Goal: Transaction & Acquisition: Subscribe to service/newsletter

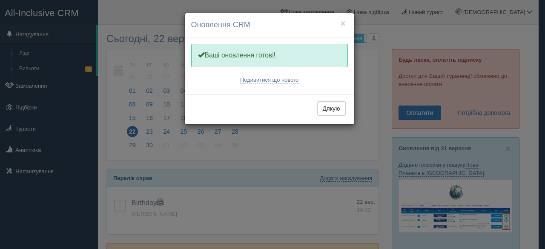
click at [324, 108] on button "Дякую" at bounding box center [331, 108] width 29 height 14
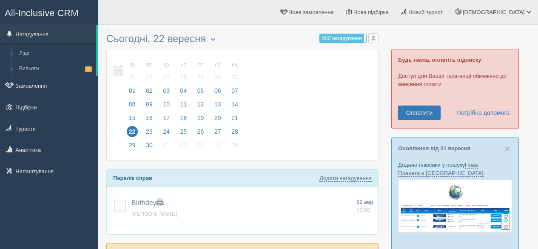
click at [428, 114] on link "Оплатити" at bounding box center [419, 113] width 43 height 14
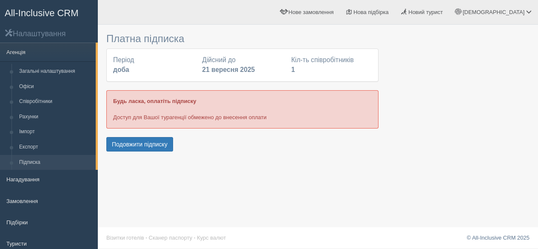
click at [152, 140] on button "Подовжити підписку" at bounding box center [139, 144] width 67 height 14
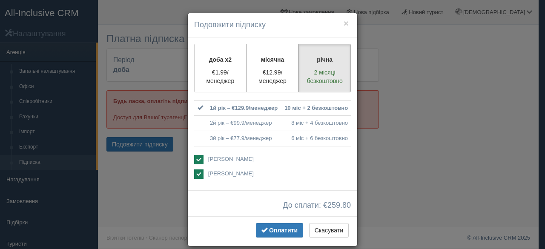
click at [196, 175] on ins at bounding box center [198, 173] width 9 height 9
checkbox input "false"
click at [217, 83] on p "€1.99/менеджер" at bounding box center [220, 76] width 41 height 17
radio input "true"
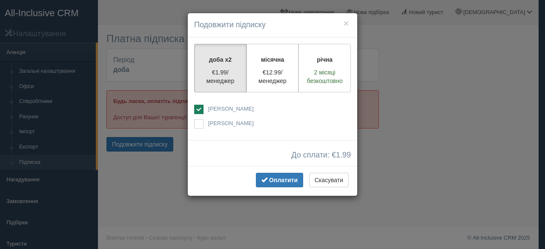
click at [284, 178] on span "Оплатити" at bounding box center [283, 180] width 29 height 7
